Goal: Check status: Check status

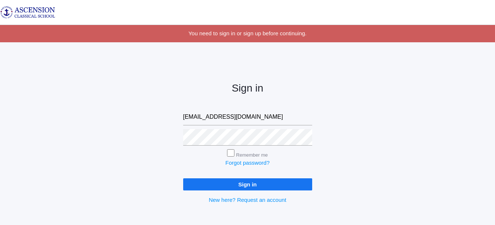
drag, startPoint x: 290, startPoint y: 117, endPoint x: 294, endPoint y: 116, distance: 4.3
click at [290, 117] on input "[EMAIL_ADDRESS][DOMAIN_NAME]" at bounding box center [247, 117] width 129 height 17
type input "j"
type input "admin@ascensionclassicalschool.org"
click at [205, 185] on input "Sign in" at bounding box center [247, 185] width 129 height 12
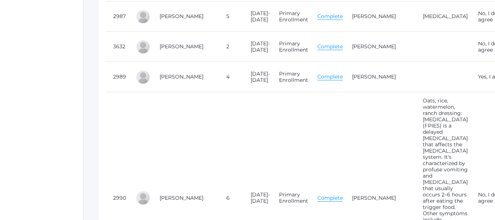
scroll to position [1657, 0]
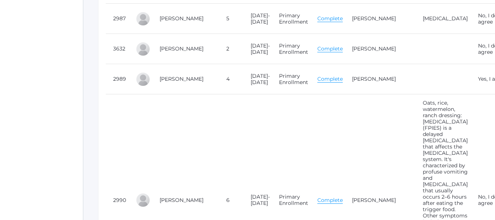
drag, startPoint x: 375, startPoint y: 90, endPoint x: 419, endPoint y: 82, distance: 45.0
click at [419, 82] on tr "2989 James, Ainsley 4 2025-2026 Primary Enrollment Complete Stephanie James Yes…" at bounding box center [331, 79] width 451 height 30
click at [317, 82] on link "Complete" at bounding box center [329, 78] width 25 height 7
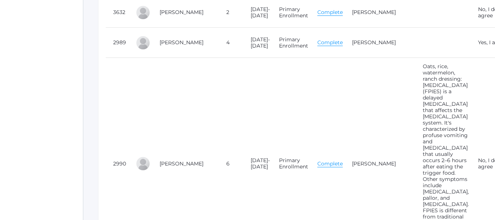
scroll to position [1694, 0]
click at [317, 167] on link "Complete" at bounding box center [329, 163] width 25 height 7
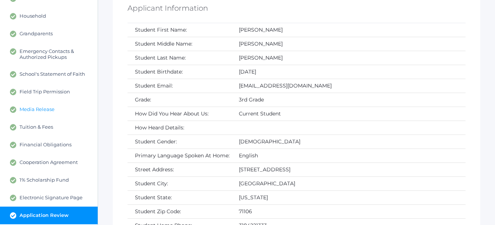
scroll to position [147, 0]
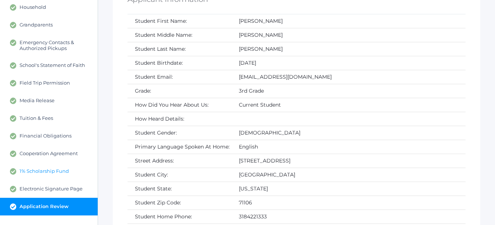
click at [45, 170] on span "1% Scholarship Fund" at bounding box center [44, 171] width 49 height 7
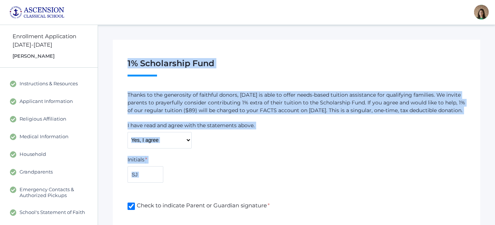
drag, startPoint x: 123, startPoint y: 60, endPoint x: 264, endPoint y: 204, distance: 202.1
click at [264, 204] on div "1% Scholarship Fund Step 14 / 16 ( see hide steps) Ainsley James 4th grade Than…" at bounding box center [296, 169] width 367 height 259
drag, startPoint x: 264, startPoint y: 204, endPoint x: 242, endPoint y: 172, distance: 39.9
copy div "1% Scholarship Fund Step 14 / 16 ( see hide steps) Ainsley James 4th grade Than…"
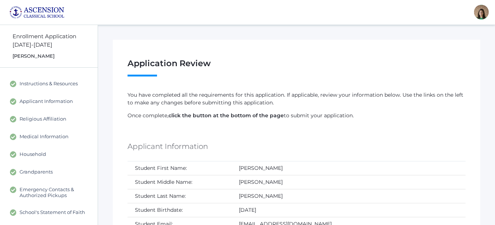
scroll to position [147, 0]
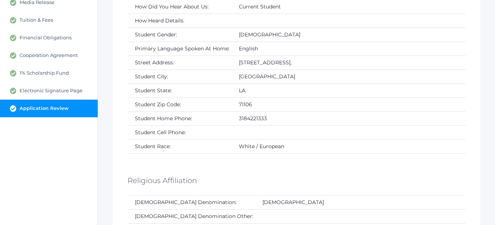
scroll to position [147, 0]
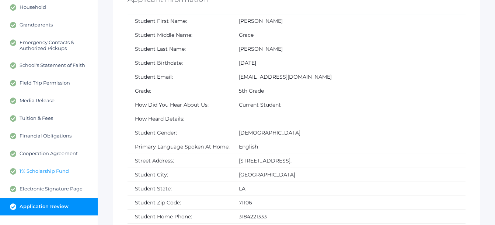
click at [49, 170] on span "1% Scholarship Fund" at bounding box center [44, 171] width 49 height 7
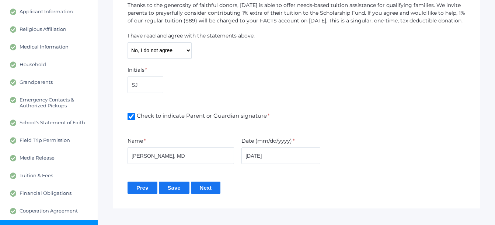
scroll to position [110, 0]
